Goal: Use online tool/utility: Utilize a website feature to perform a specific function

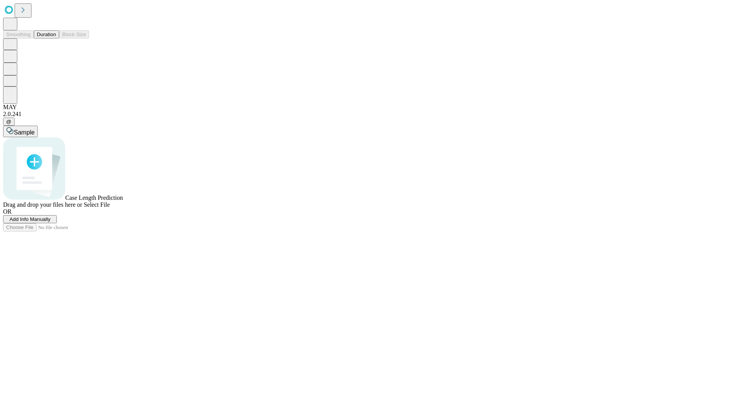
click at [56, 38] on button "Duration" at bounding box center [46, 34] width 25 height 8
click at [110, 208] on span "Select File" at bounding box center [97, 204] width 26 height 7
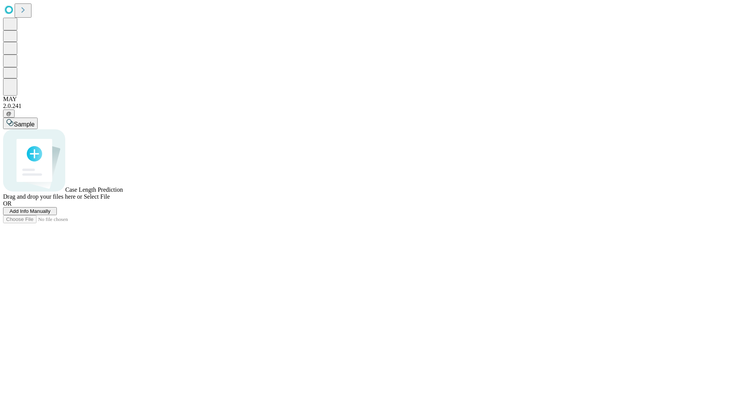
click at [110, 200] on span "Select File" at bounding box center [97, 196] width 26 height 7
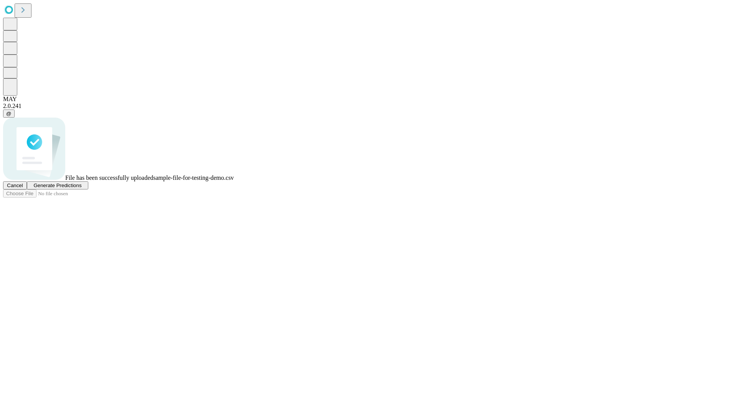
click at [81, 188] on span "Generate Predictions" at bounding box center [57, 185] width 48 height 6
